Goal: Contribute content

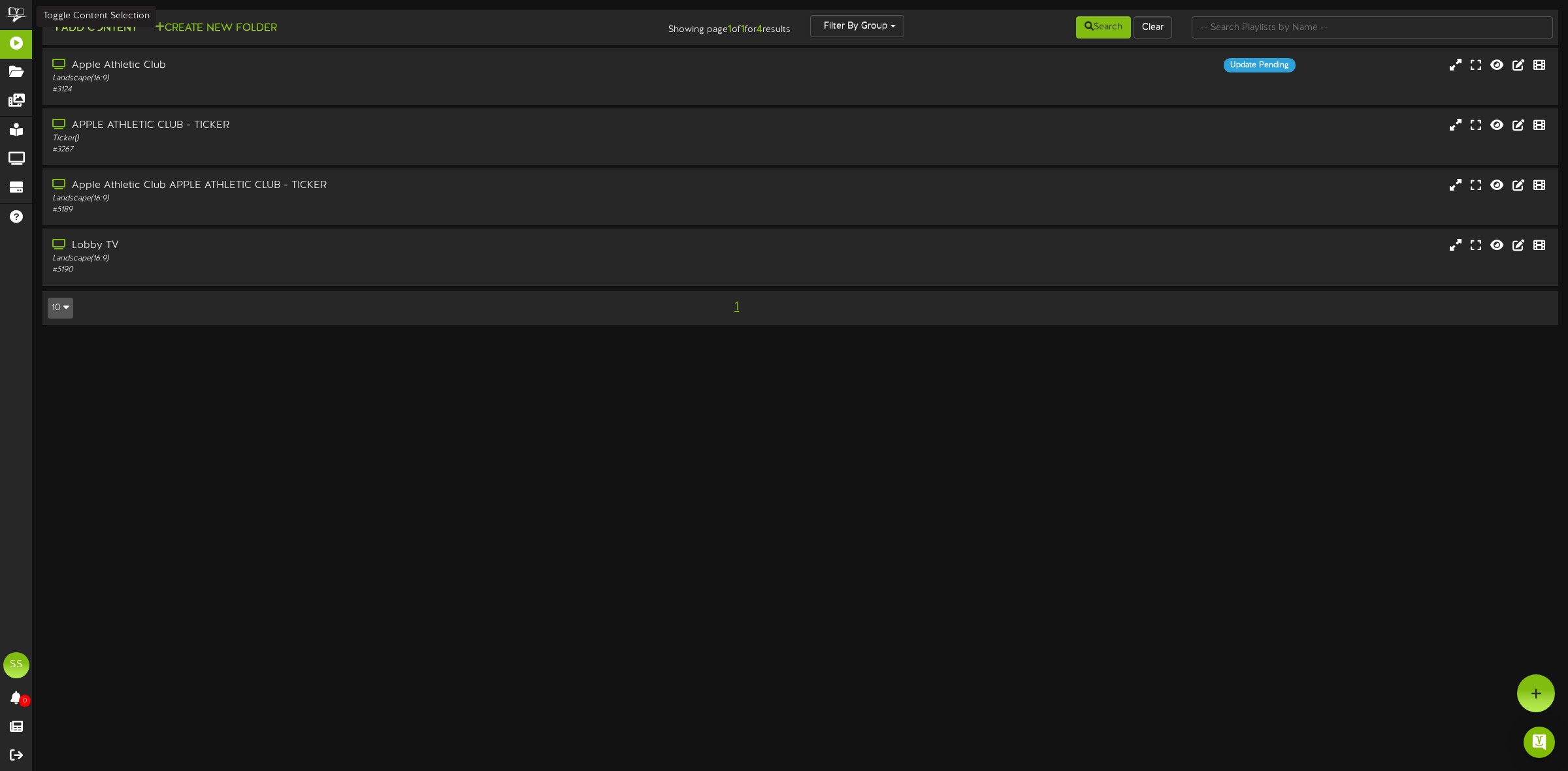
click at [99, 26] on button "Add Content" at bounding box center [94, 28] width 94 height 16
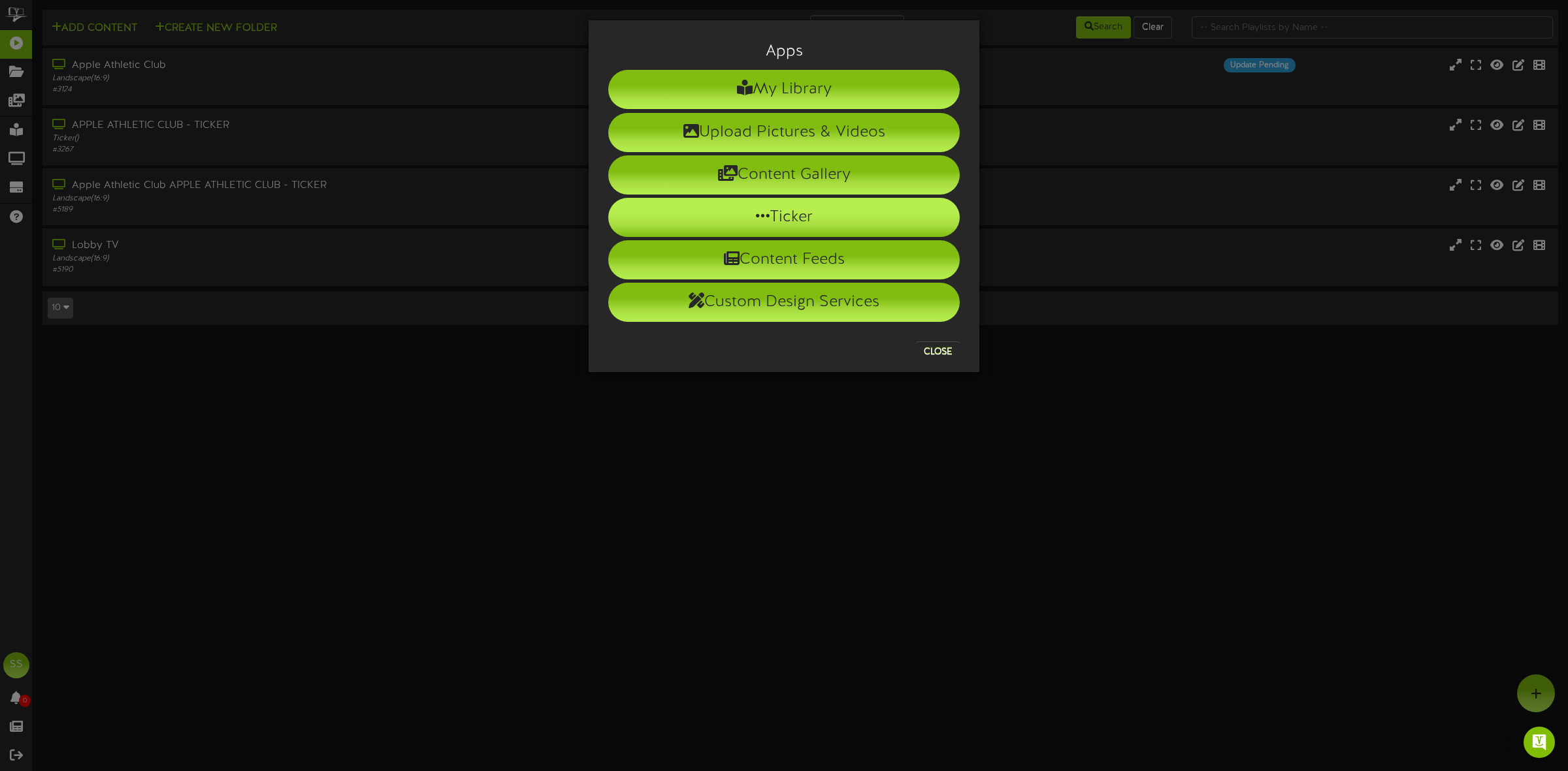
click at [749, 219] on li "Ticker" at bounding box center [784, 217] width 352 height 39
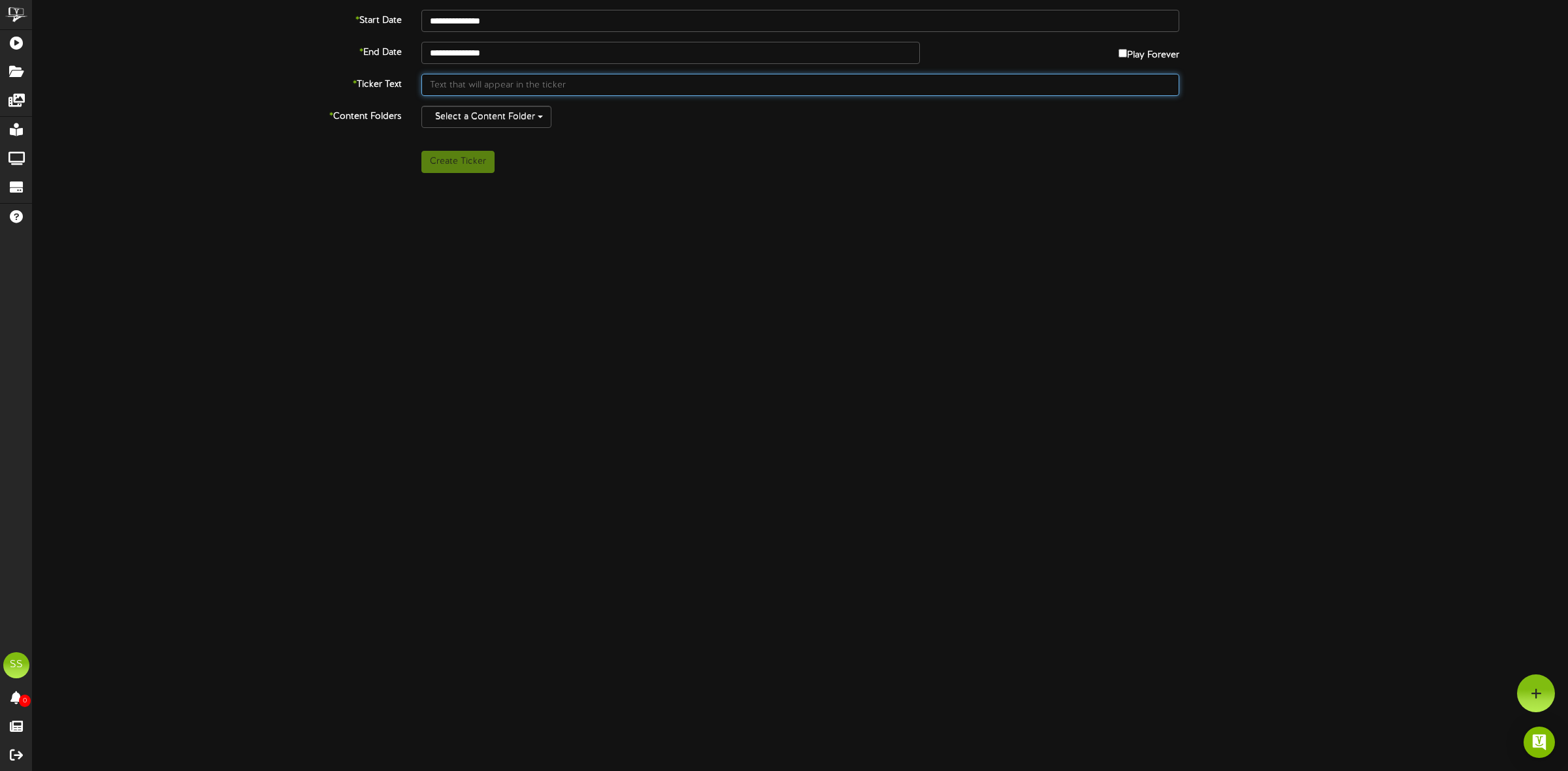
click at [469, 85] on input "text" at bounding box center [800, 84] width 758 height 22
type input "Tickets are on sale NOW for Haunted HIGH Fitness! Visit [DOMAIN_NAME][URL] for …"
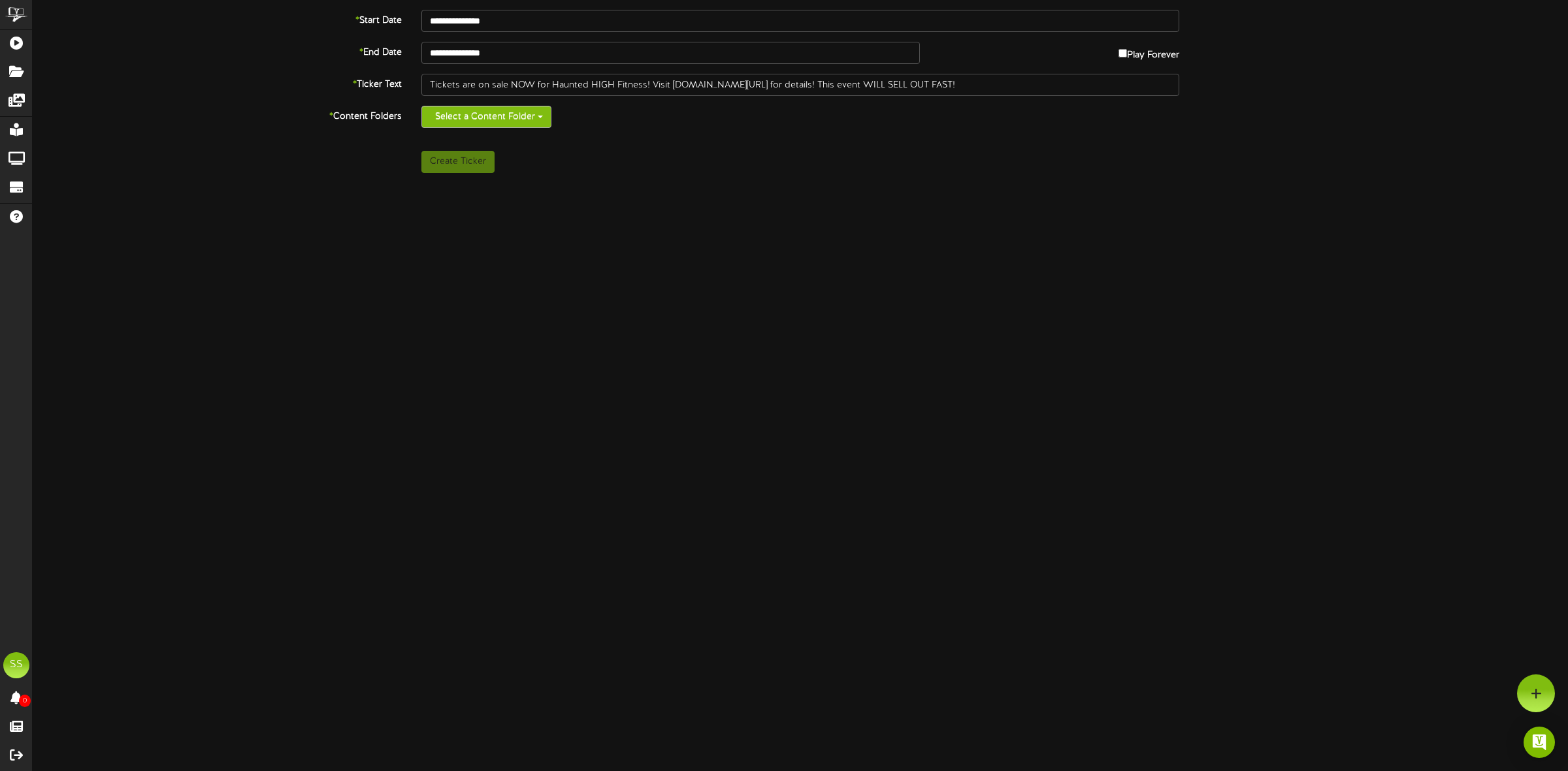
click at [481, 115] on button "Select a Content Folder" at bounding box center [486, 117] width 130 height 22
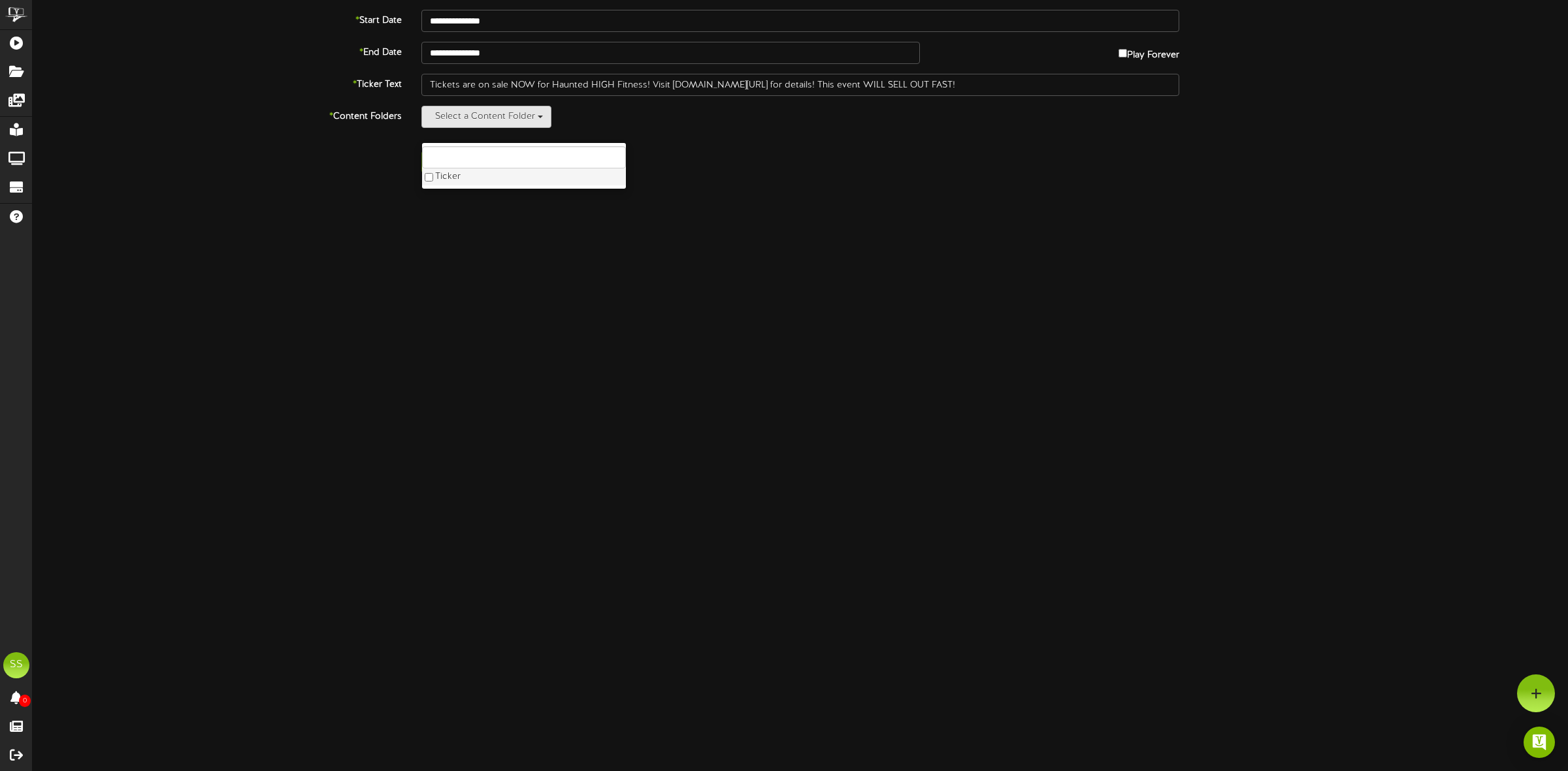
click at [452, 182] on label "Ticker" at bounding box center [524, 177] width 203 height 17
click at [270, 187] on div "**********" at bounding box center [800, 173] width 1535 height 327
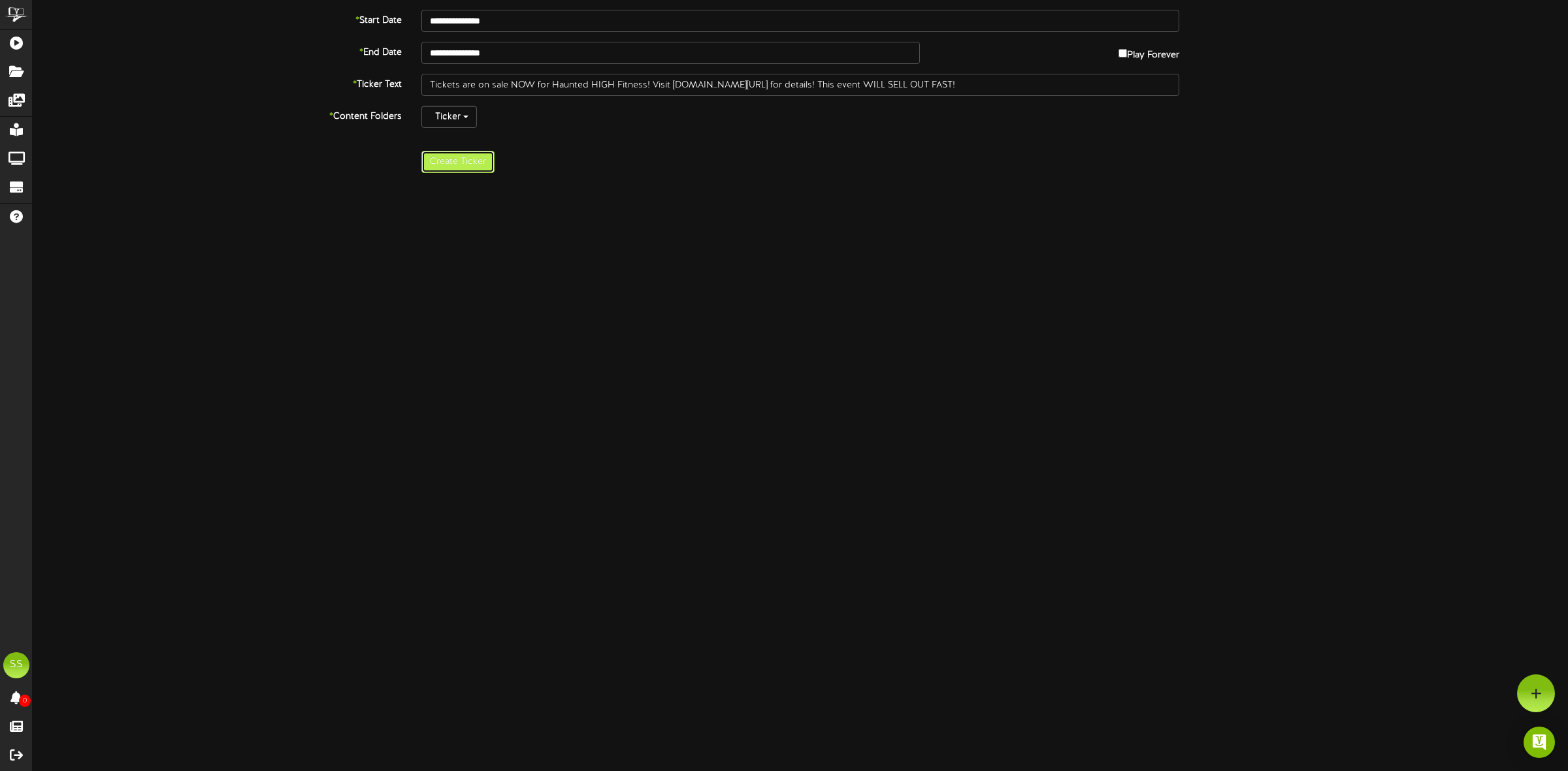
click at [461, 163] on button "Create Ticker" at bounding box center [458, 162] width 74 height 22
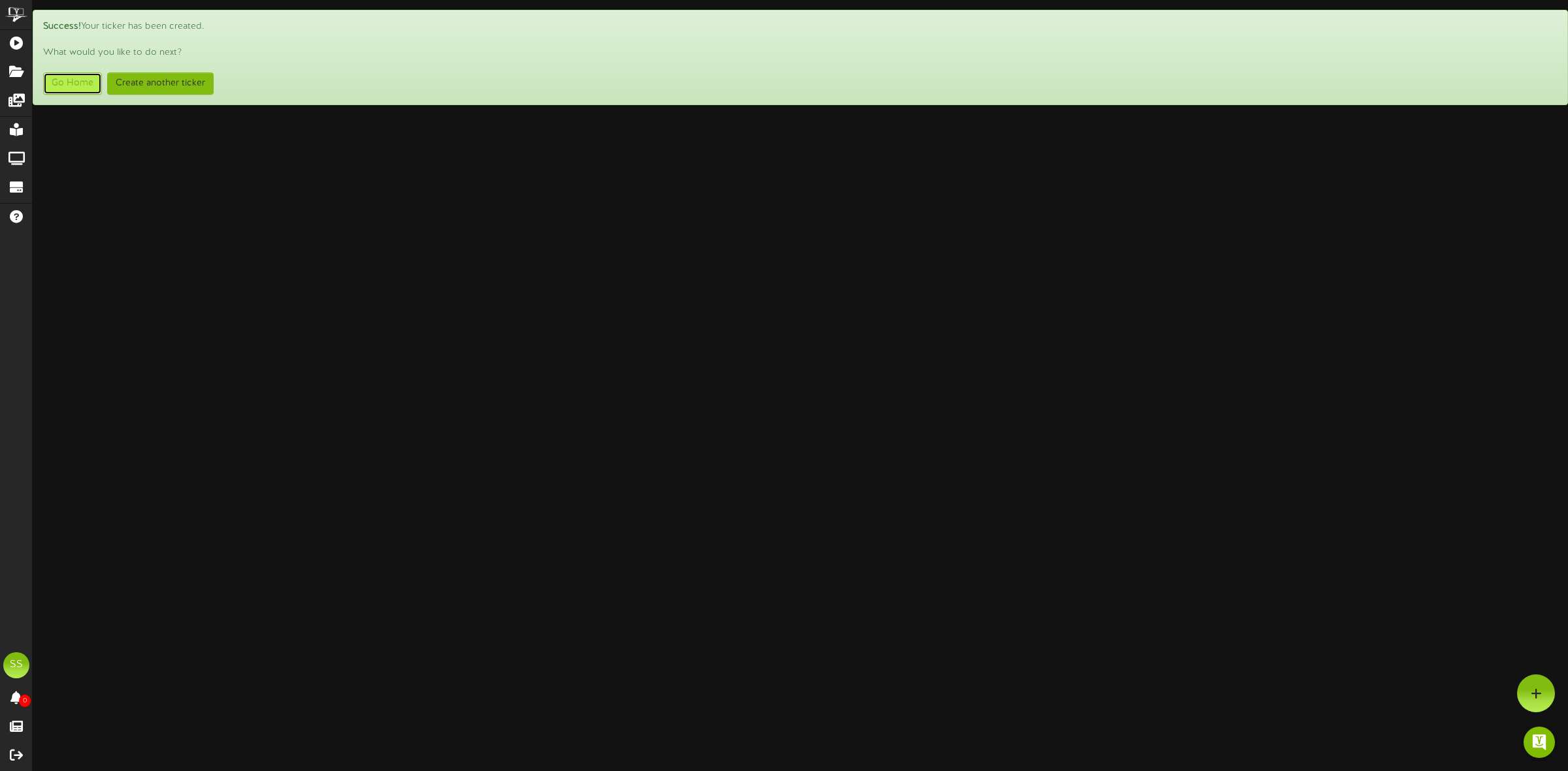
click at [69, 79] on link "Go Home" at bounding box center [72, 84] width 59 height 22
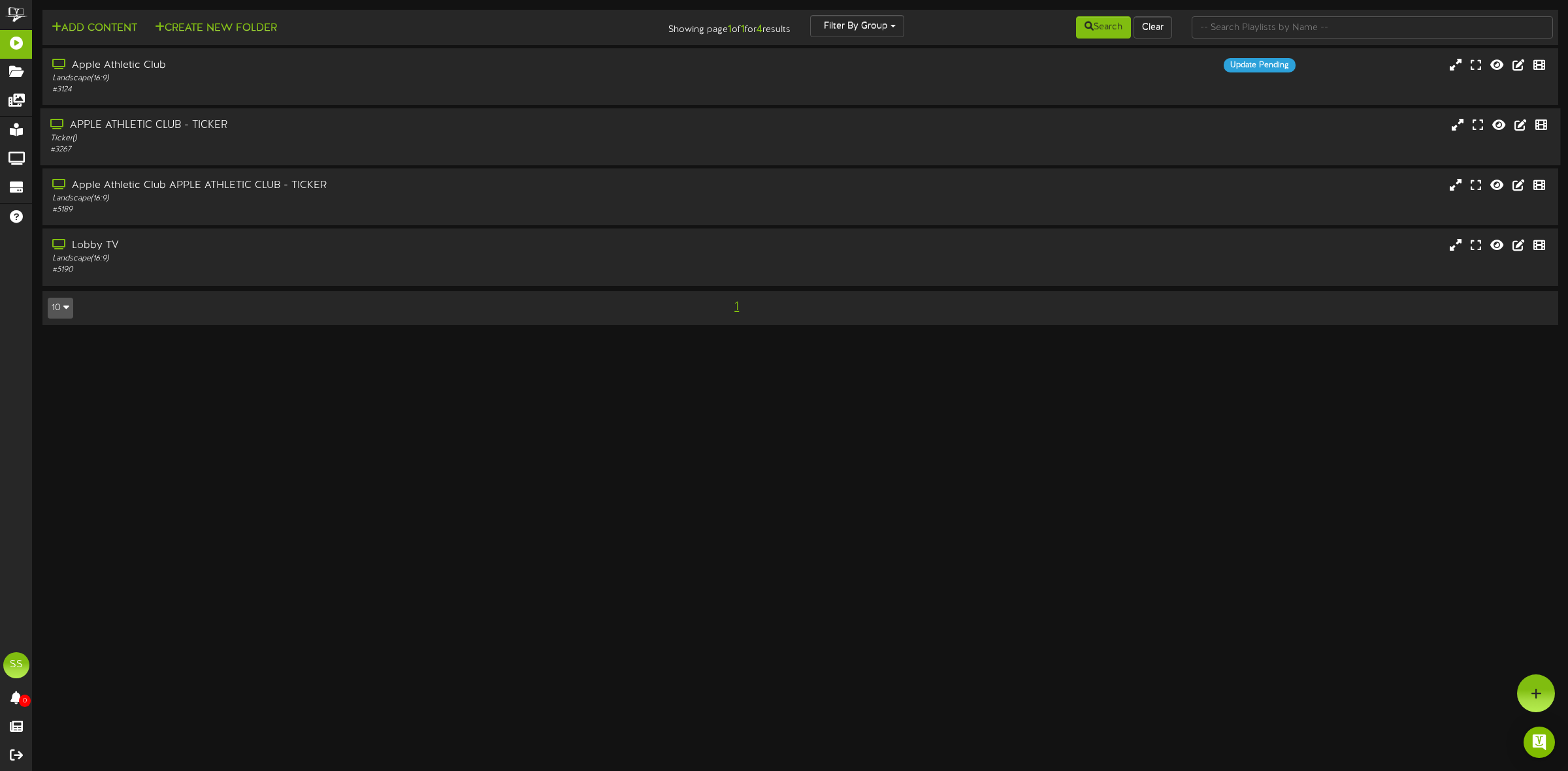
click at [285, 131] on div "APPLE ATHLETIC CLUB - TICKER" at bounding box center [356, 125] width 613 height 15
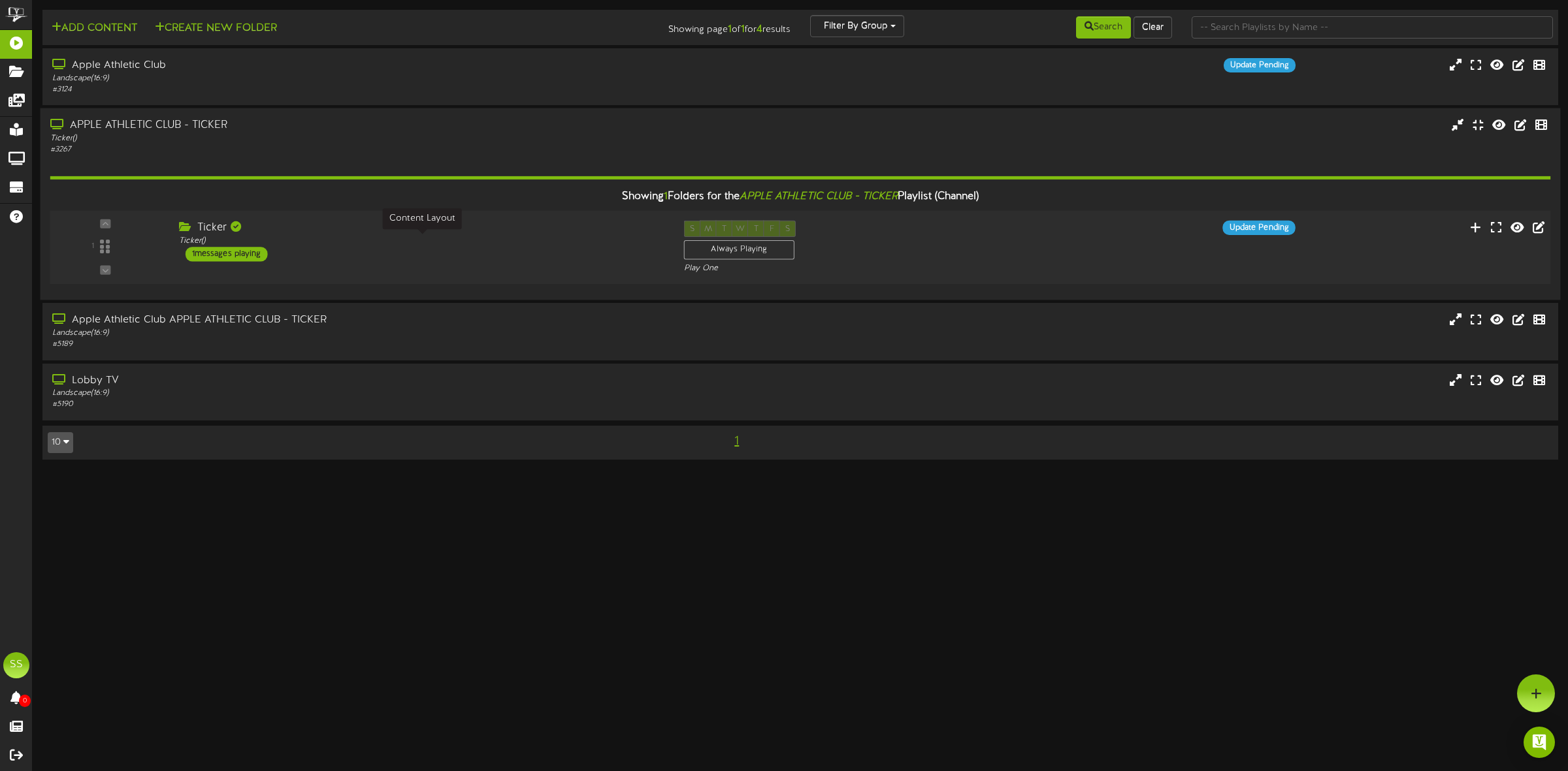
click at [366, 239] on div "Ticker ( )" at bounding box center [422, 242] width 485 height 11
